Goal: Entertainment & Leisure: Consume media (video, audio)

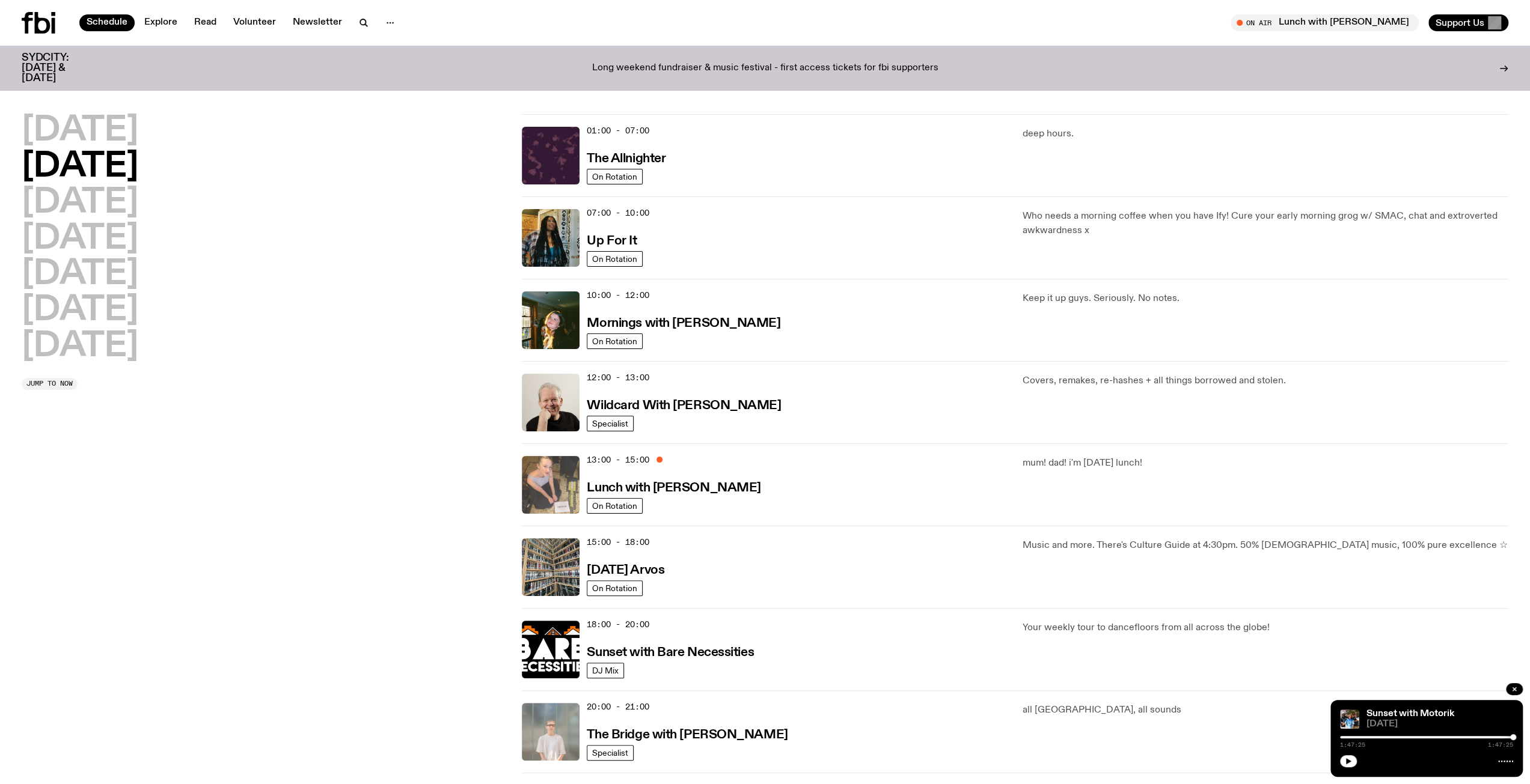
click at [577, 489] on img at bounding box center [551, 485] width 58 height 58
click at [51, 129] on h2 "[DATE]" at bounding box center [80, 131] width 116 height 34
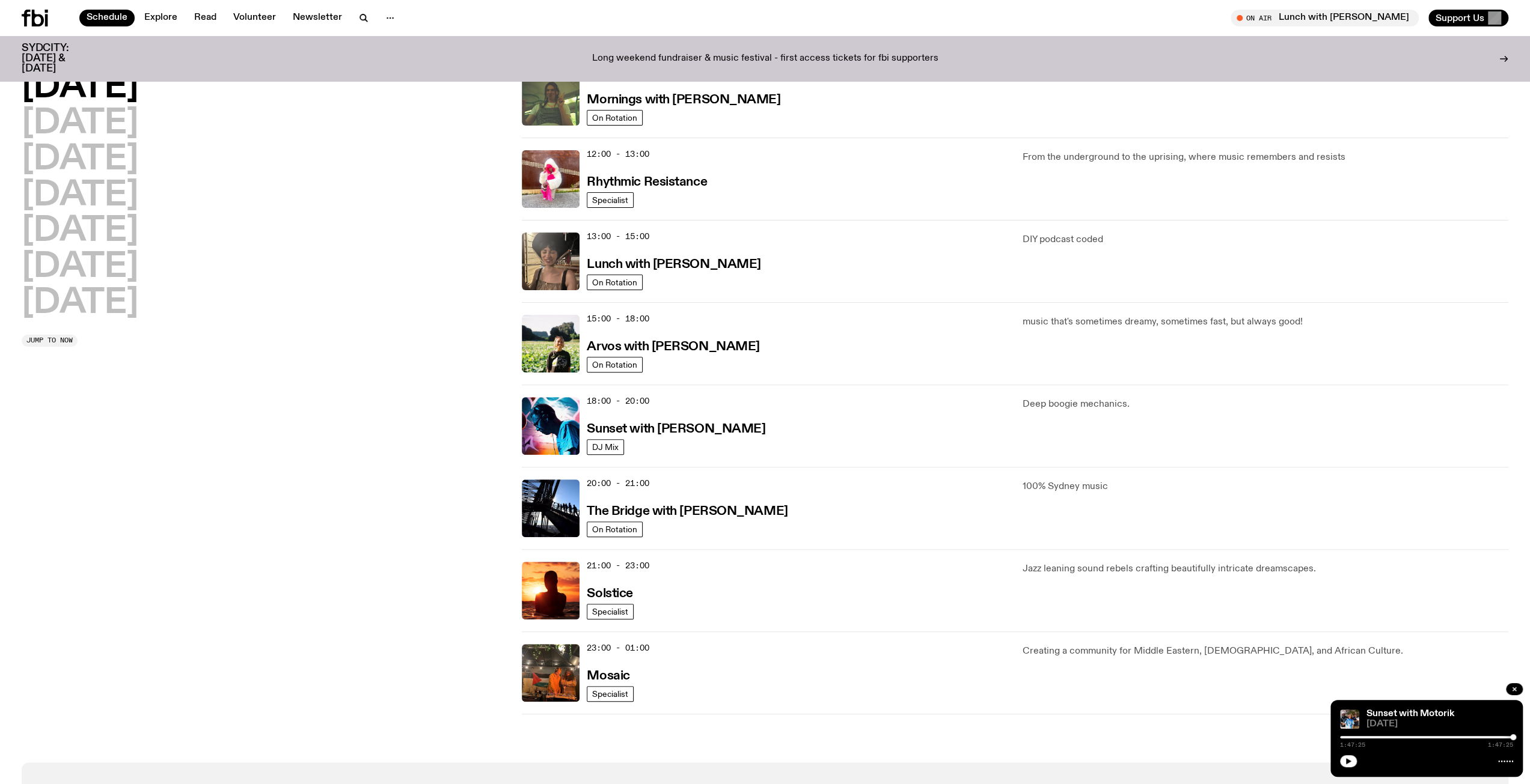
scroll to position [238, 0]
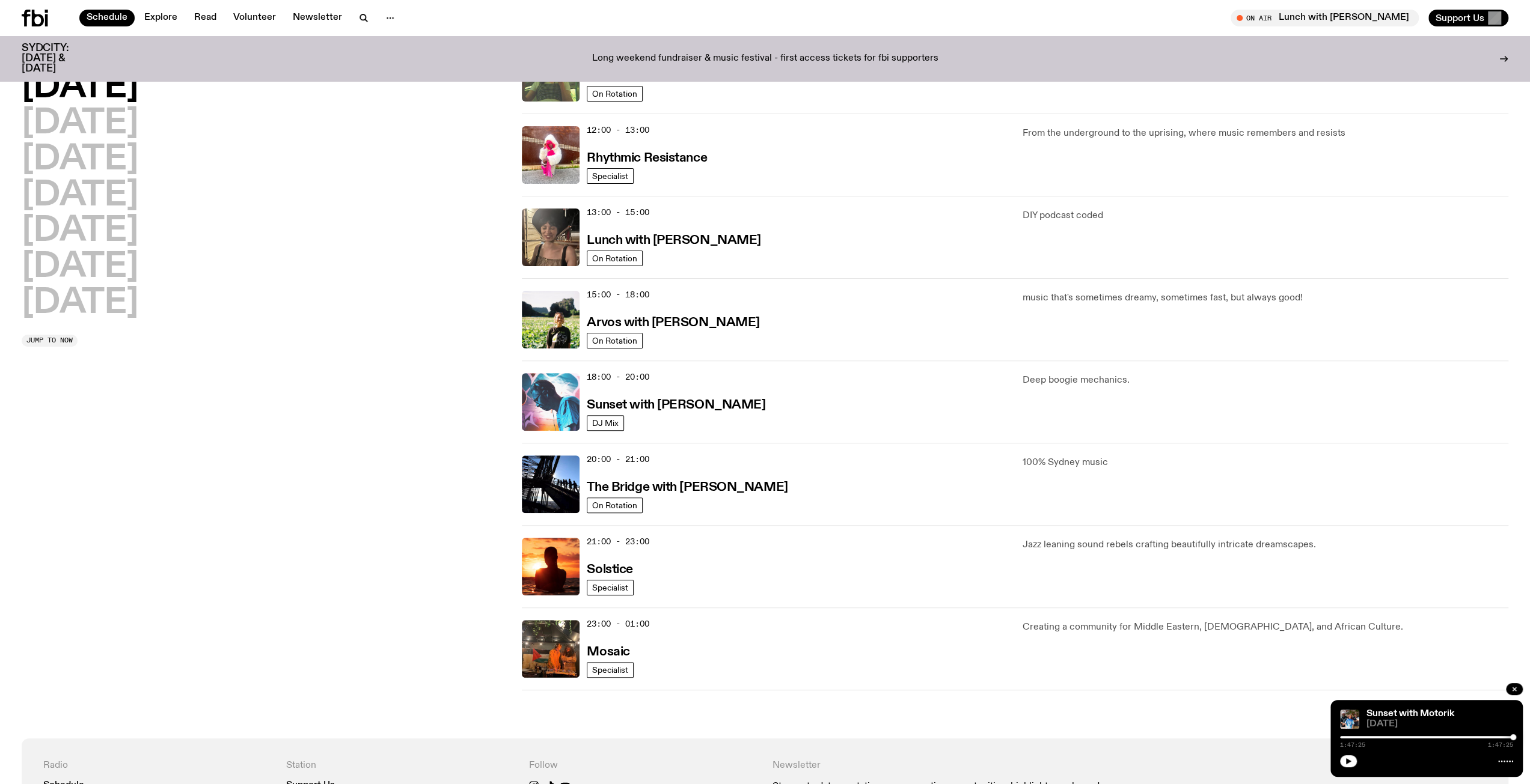
click at [540, 399] on img at bounding box center [551, 402] width 58 height 58
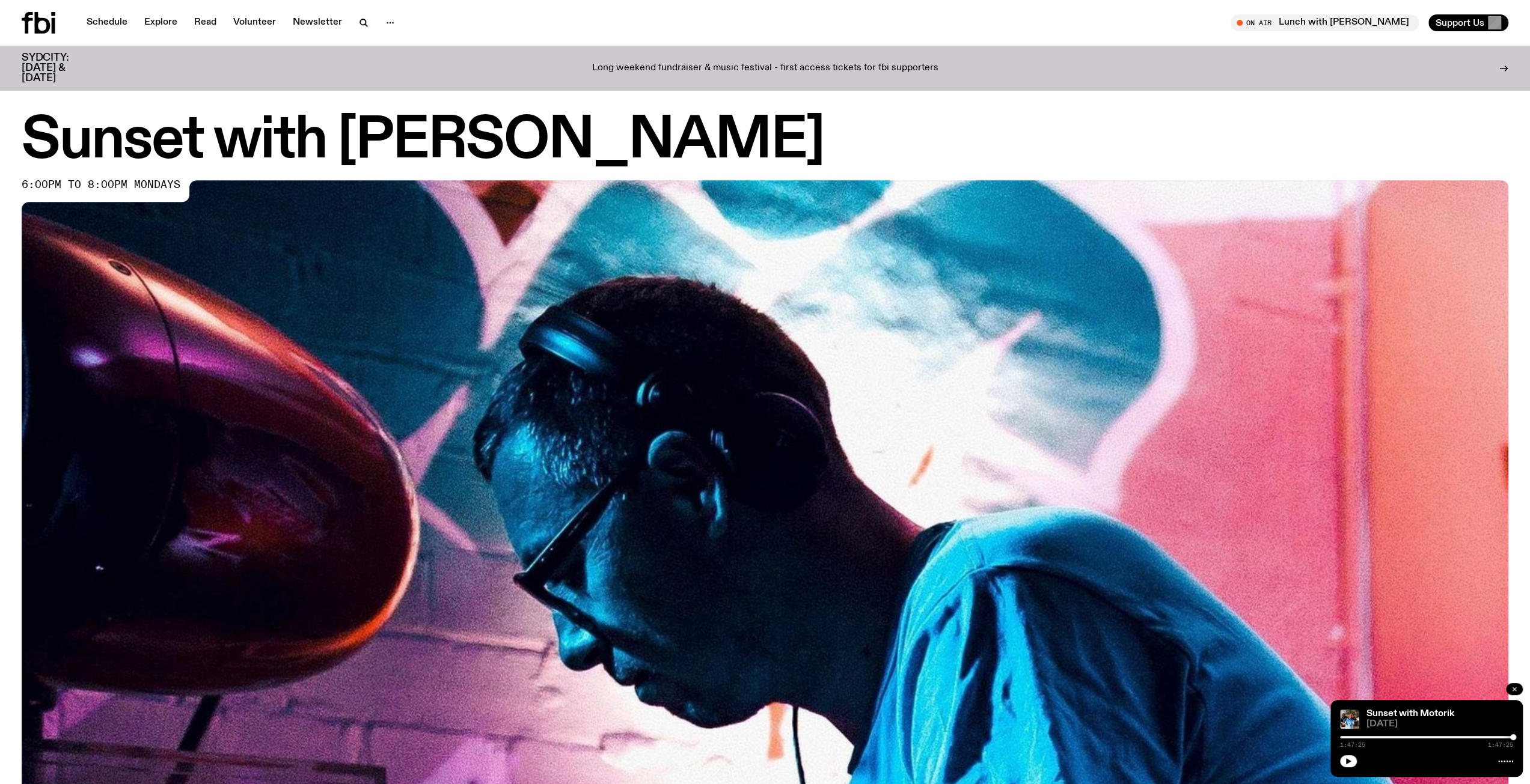
click at [1510, 690] on button "button" at bounding box center [1514, 690] width 17 height 12
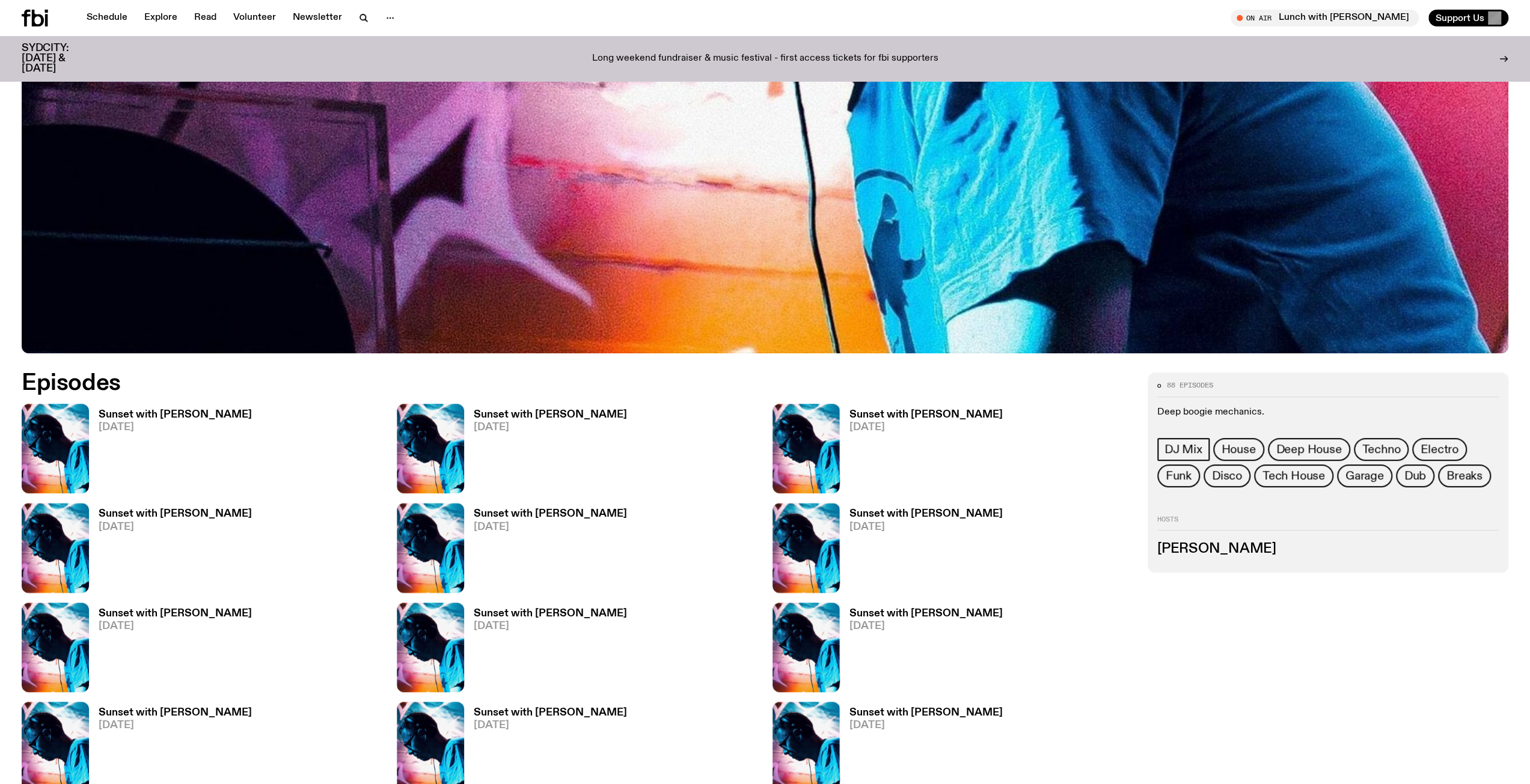
scroll to position [676, 0]
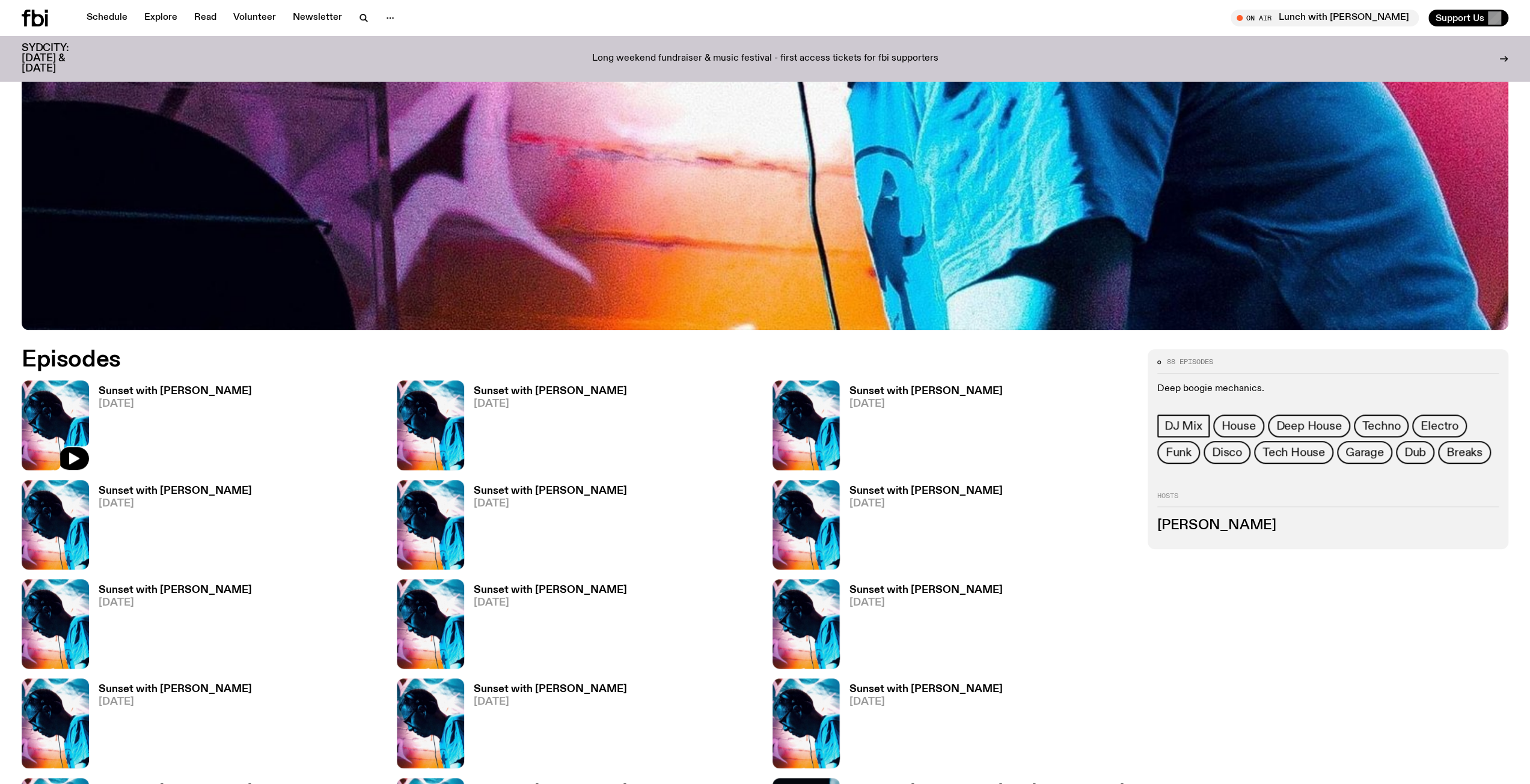
click at [45, 430] on img at bounding box center [55, 425] width 67 height 90
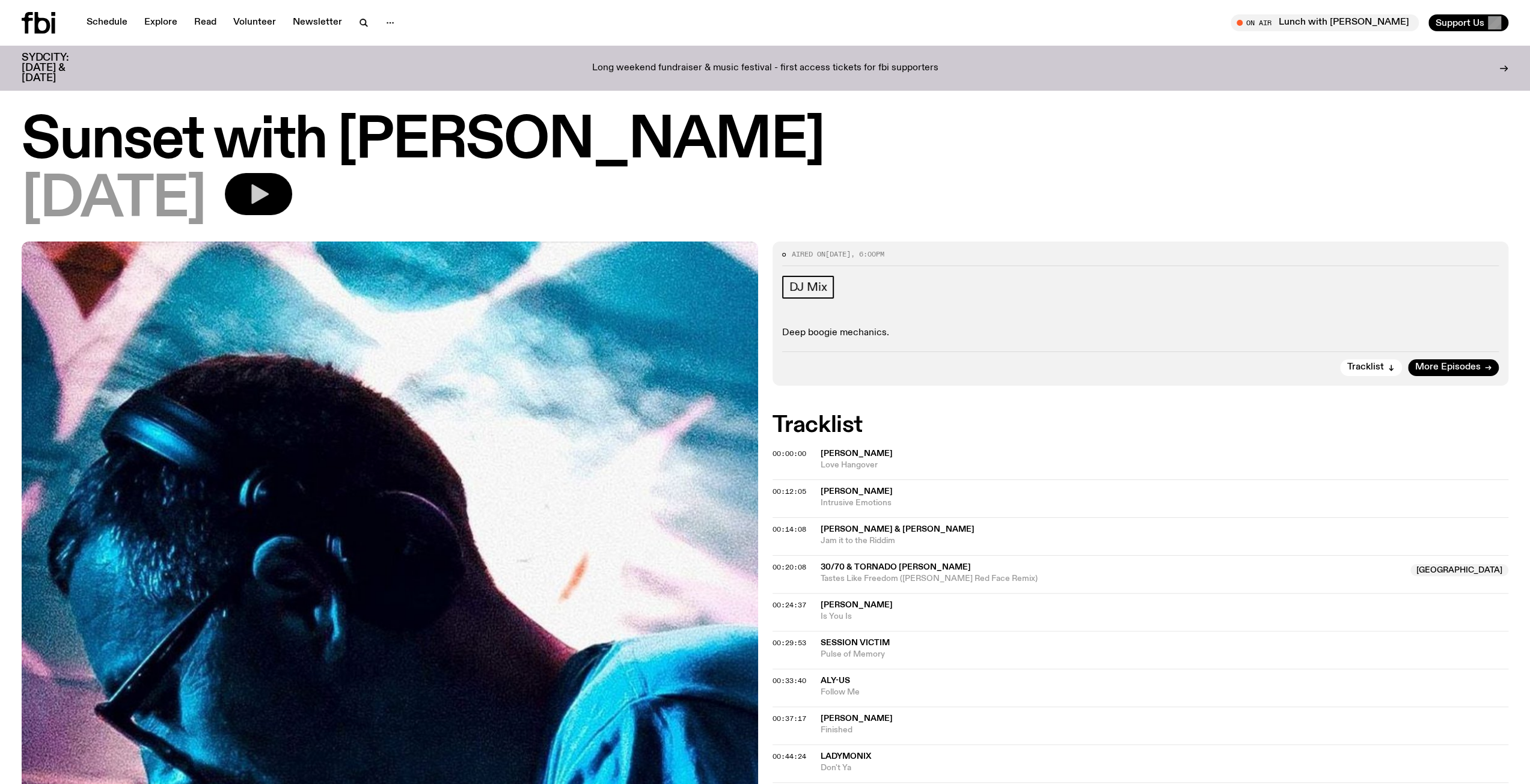
click at [271, 203] on icon "button" at bounding box center [258, 194] width 24 height 24
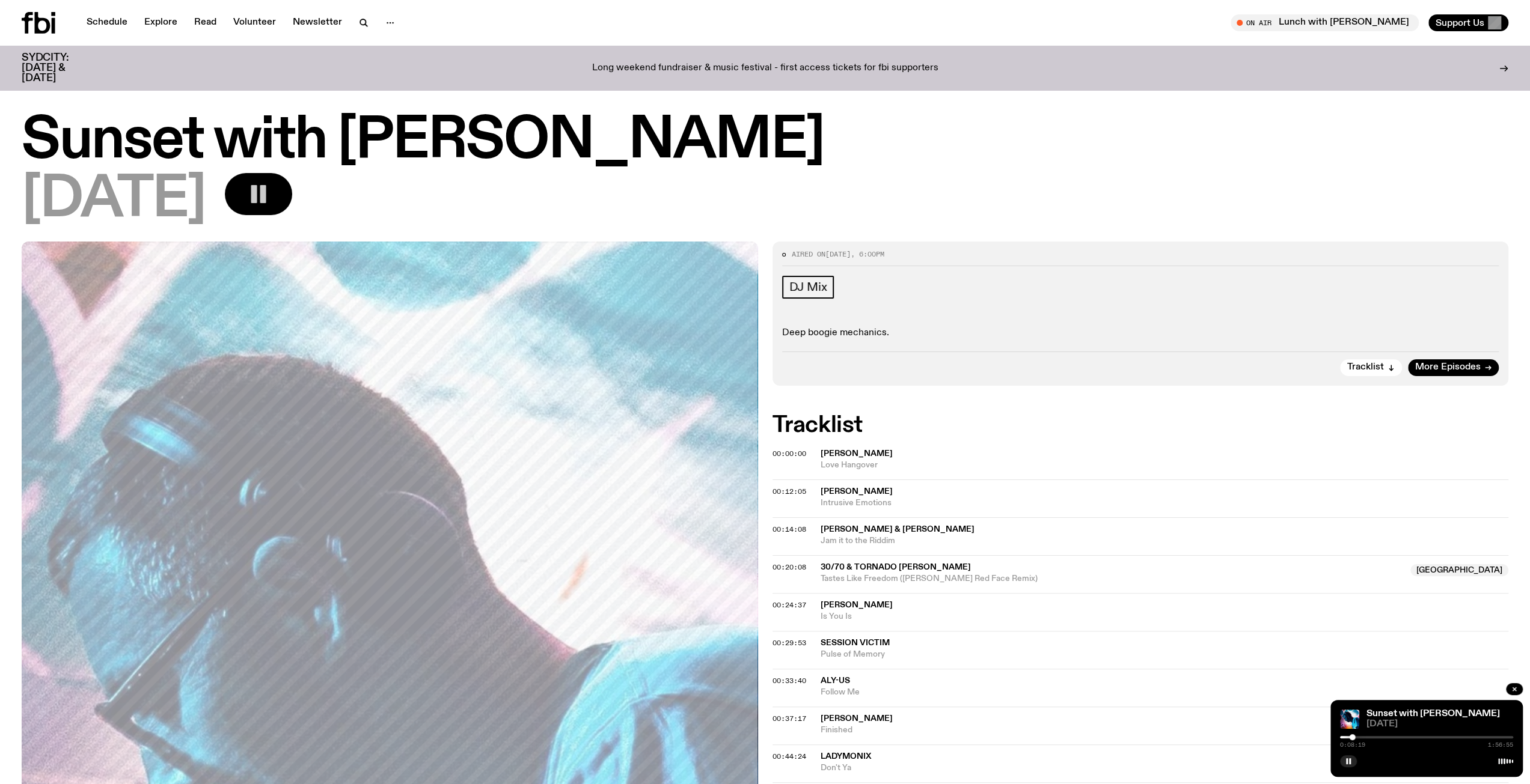
click at [271, 205] on icon "button" at bounding box center [258, 194] width 24 height 24
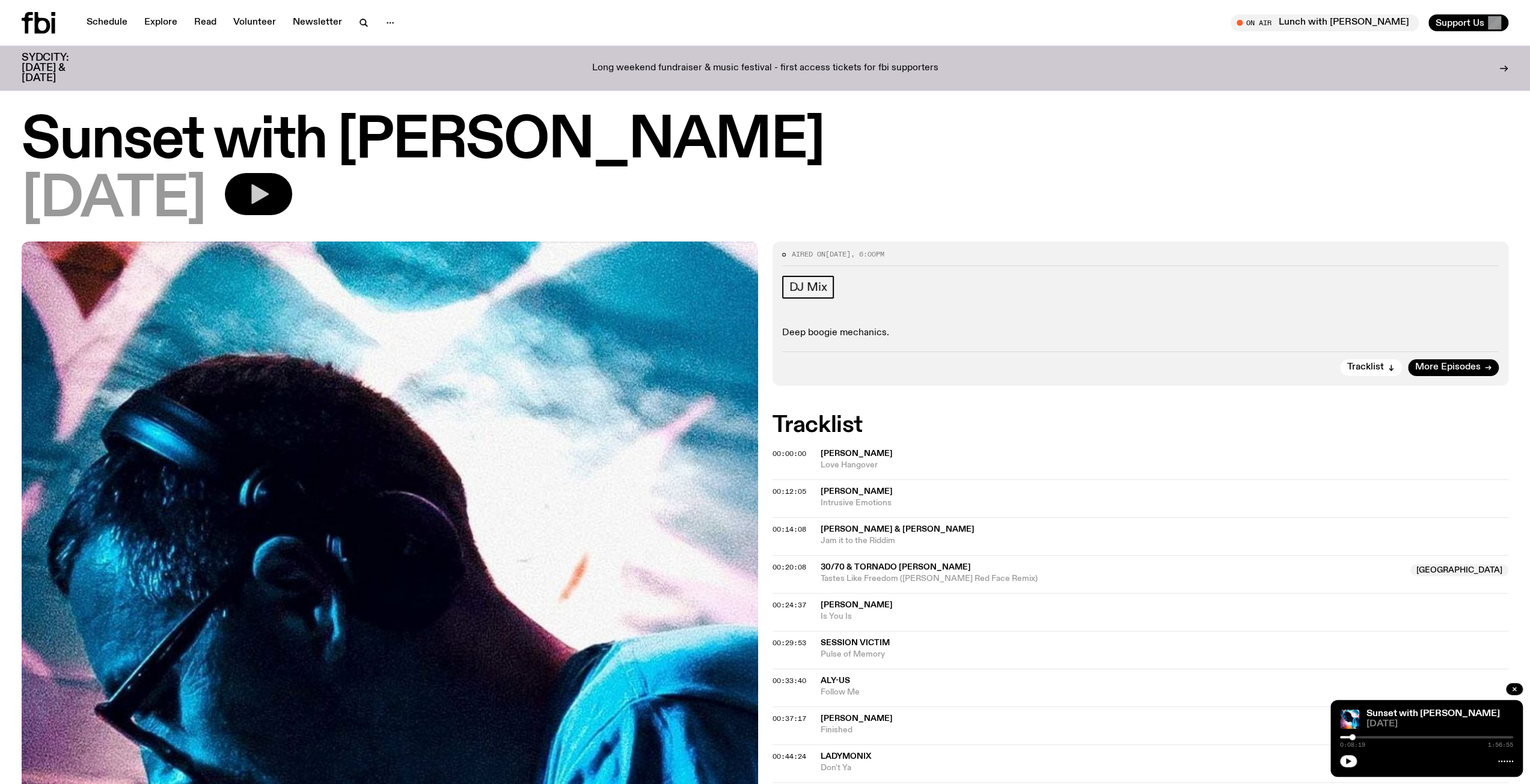
click at [271, 188] on icon "button" at bounding box center [258, 194] width 24 height 24
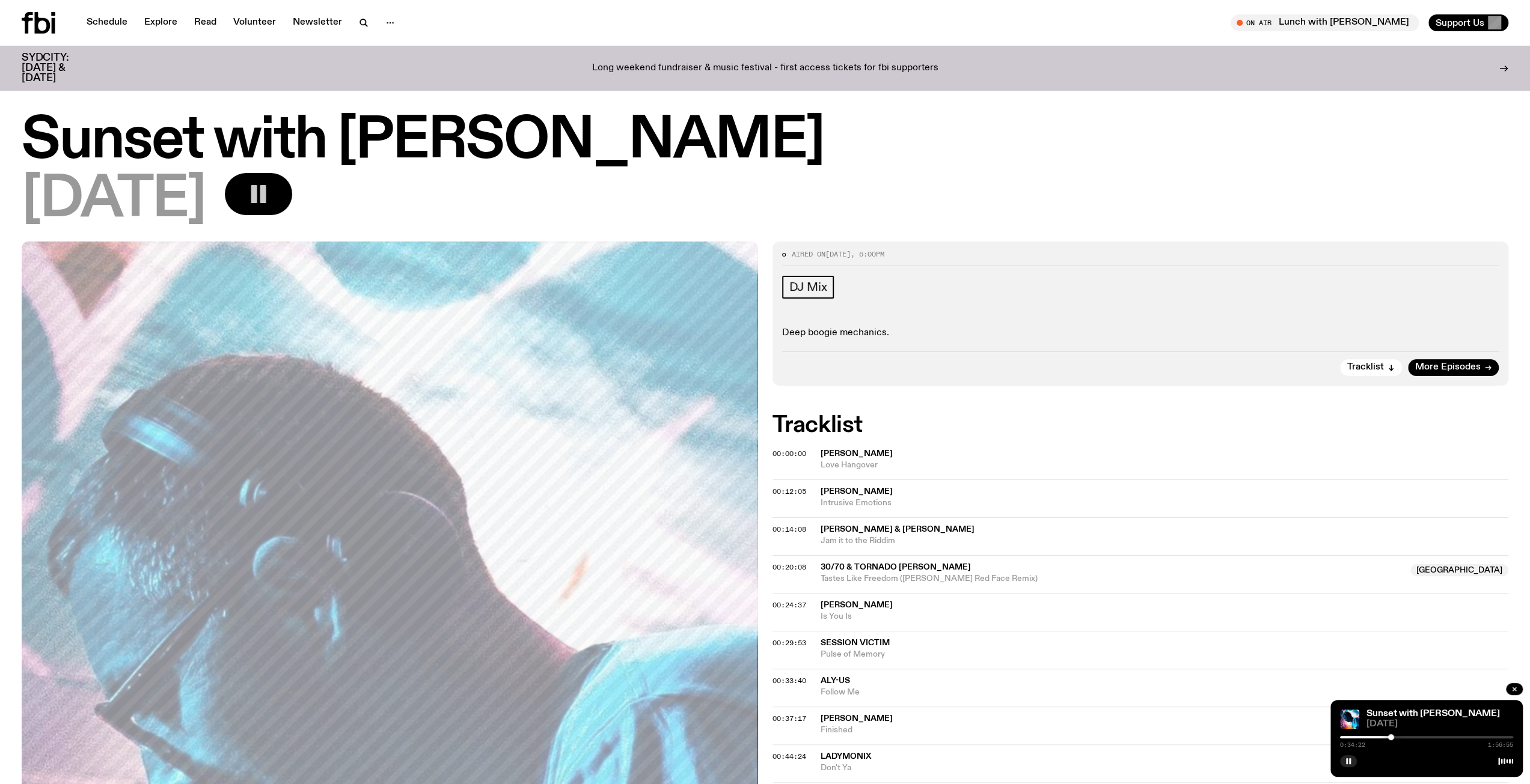
click at [271, 198] on icon "button" at bounding box center [258, 194] width 24 height 24
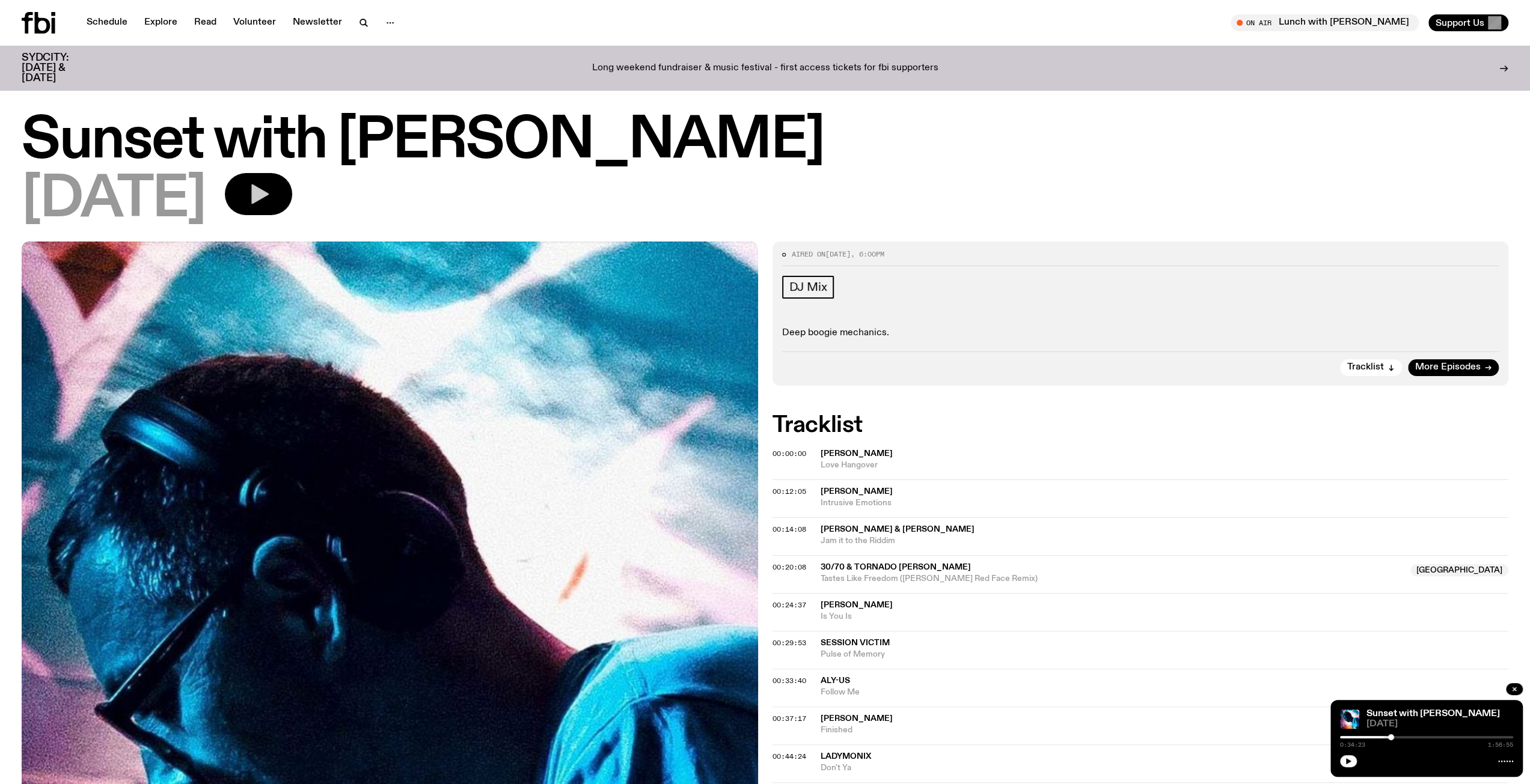
click at [225, 173] on button "button" at bounding box center [258, 194] width 67 height 42
